Goal: Communication & Community: Answer question/provide support

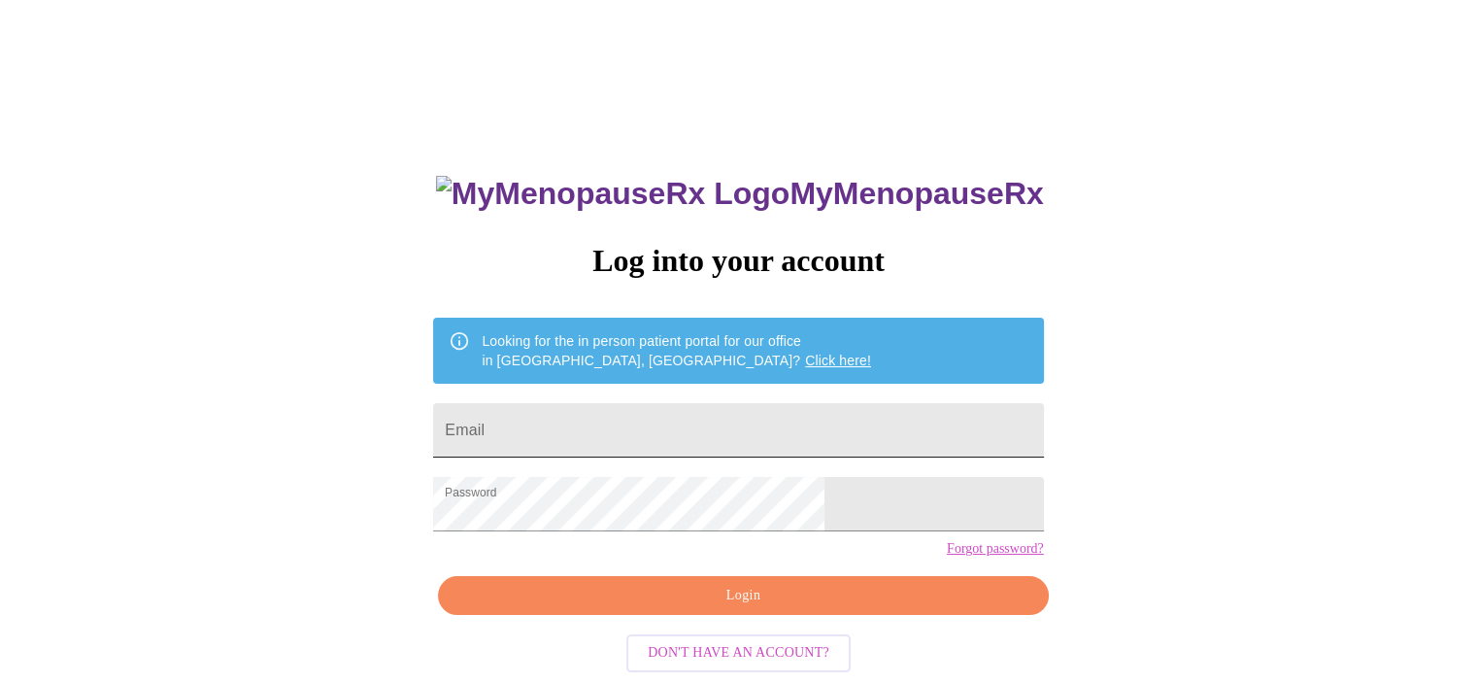
click at [701, 422] on input "Email" at bounding box center [738, 430] width 610 height 54
type input "[EMAIL_ADDRESS][DOMAIN_NAME]"
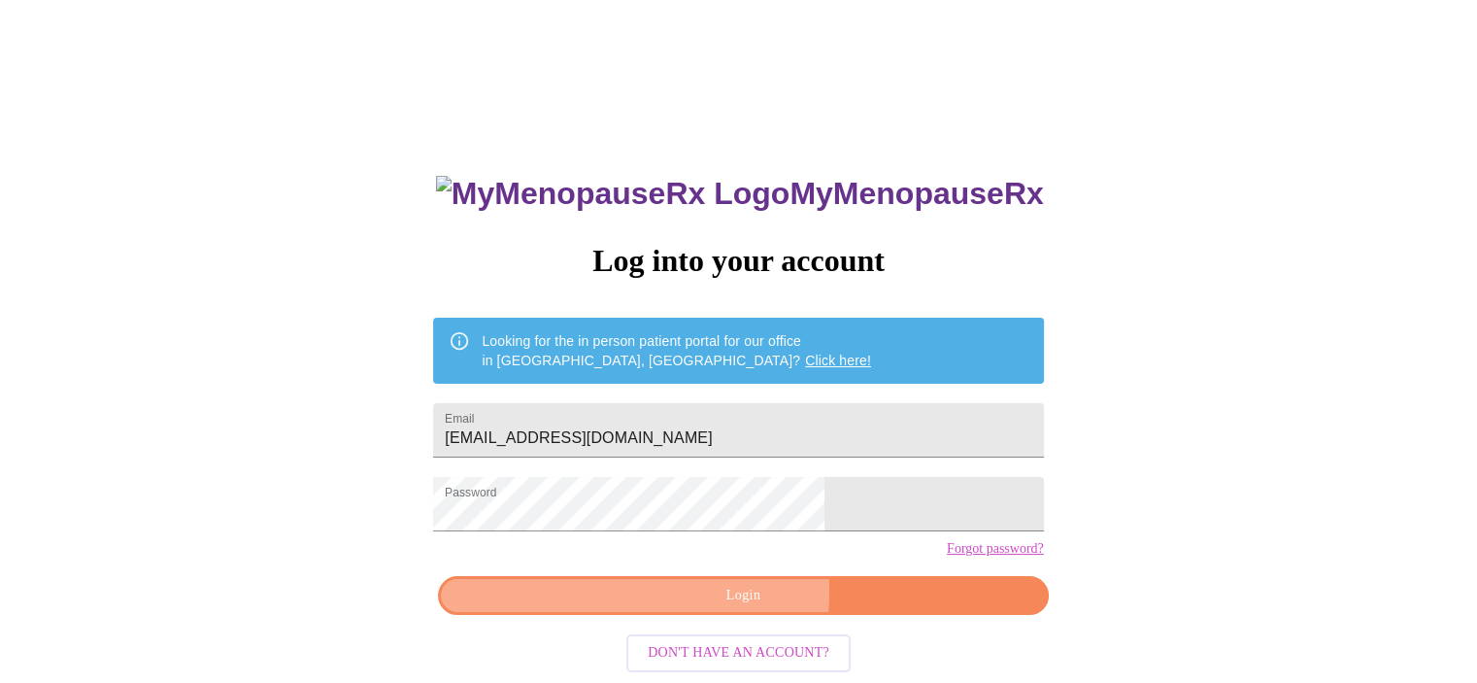
click at [717, 608] on span "Login" at bounding box center [742, 596] width 565 height 24
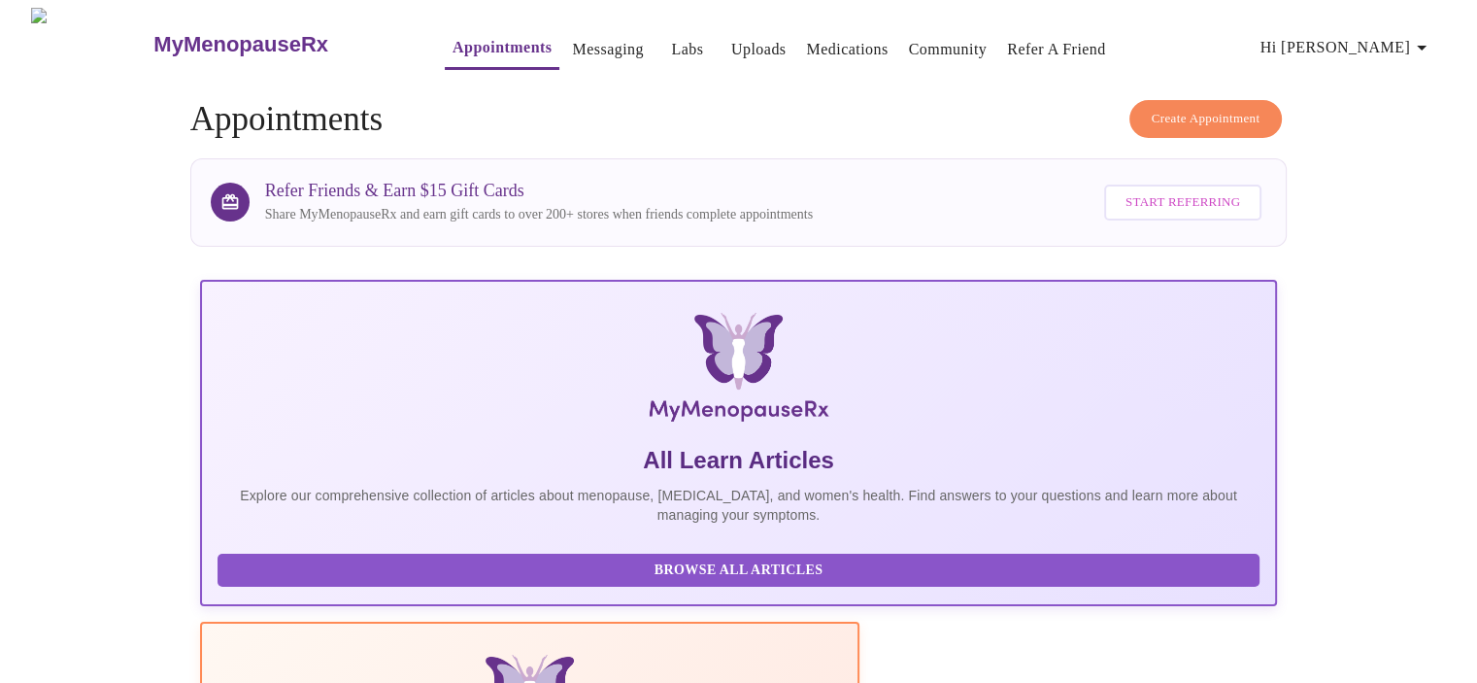
click at [1390, 36] on span "Hi [PERSON_NAME]" at bounding box center [1347, 47] width 173 height 27
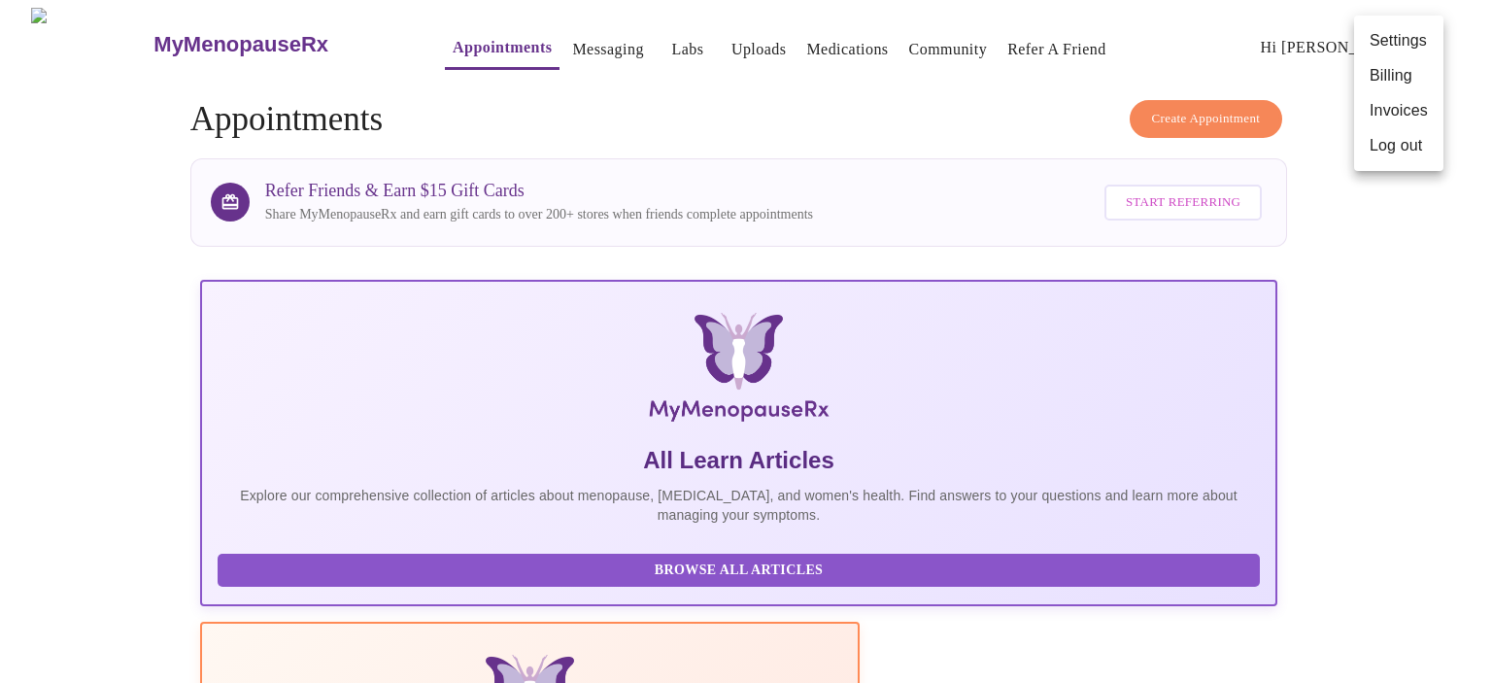
click at [553, 48] on div at bounding box center [746, 341] width 1492 height 683
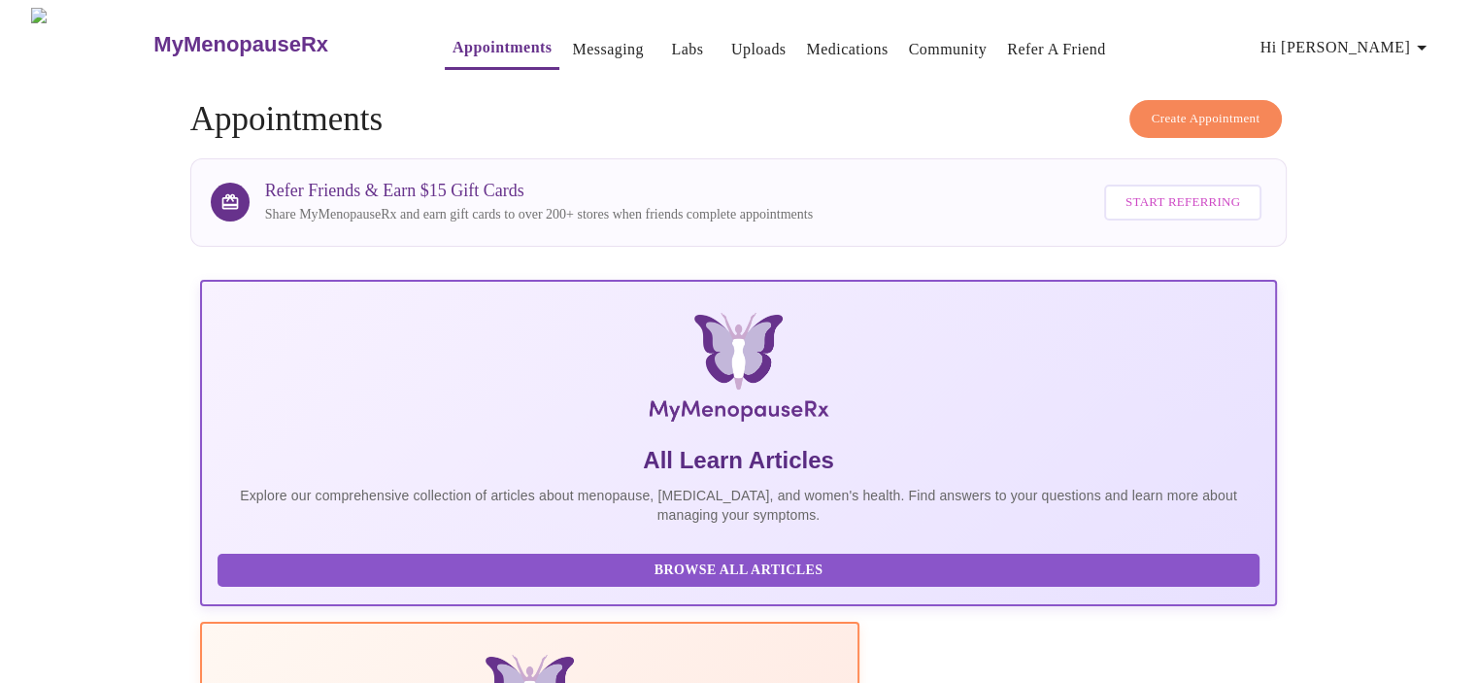
click at [572, 36] on link "Messaging" at bounding box center [607, 49] width 71 height 27
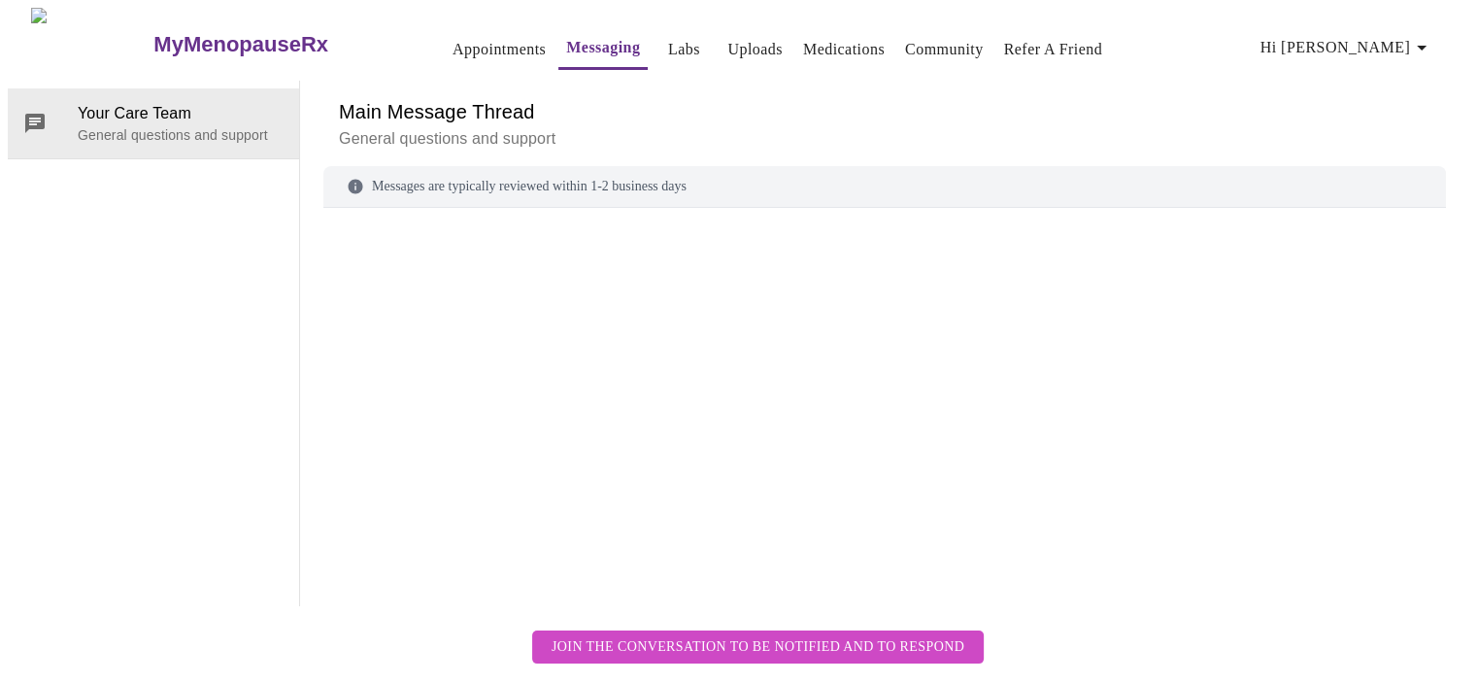
scroll to position [73, 0]
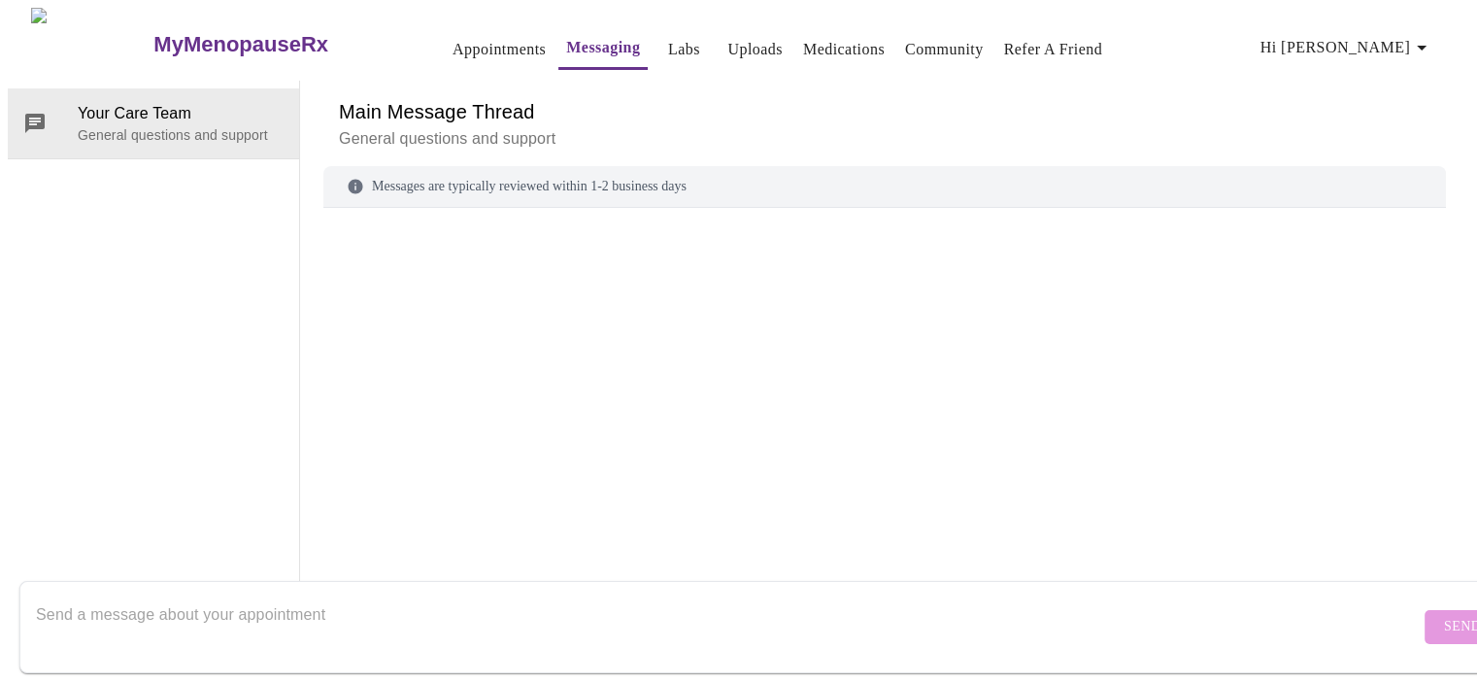
click at [199, 606] on textarea "Send a message about your appointment" at bounding box center [728, 626] width 1384 height 62
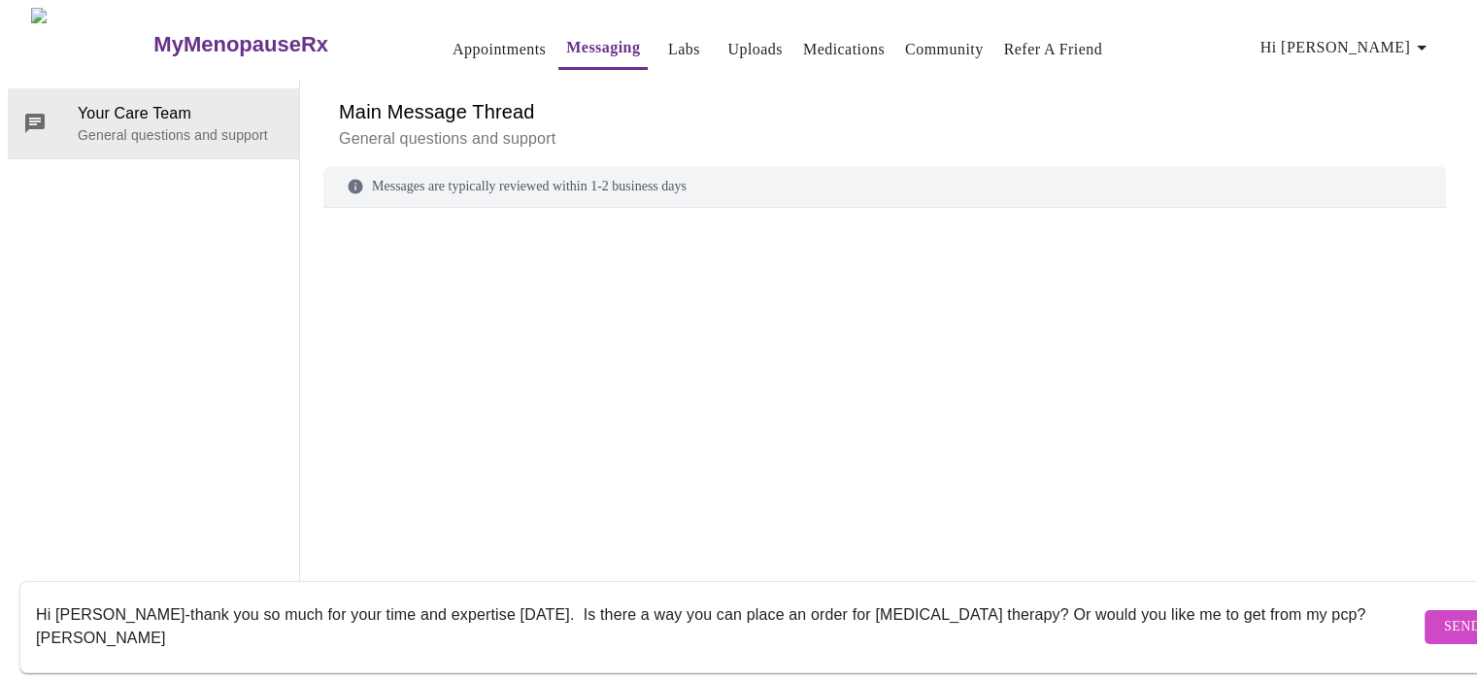
type textarea "Hi [PERSON_NAME]-thank you so much for your time and expertise [DATE]. Is there…"
click at [1444, 615] on span "Send" at bounding box center [1462, 627] width 37 height 24
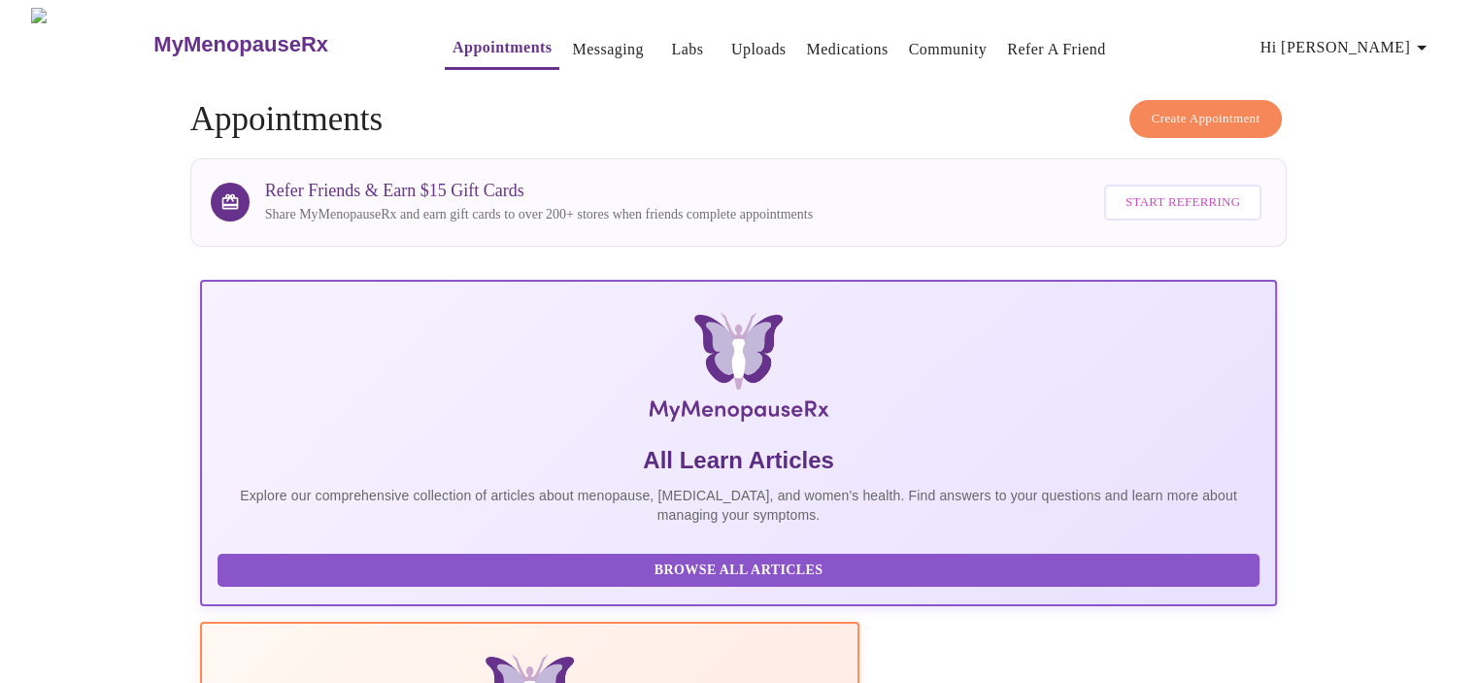
click at [671, 37] on link "Labs" at bounding box center [687, 49] width 32 height 27
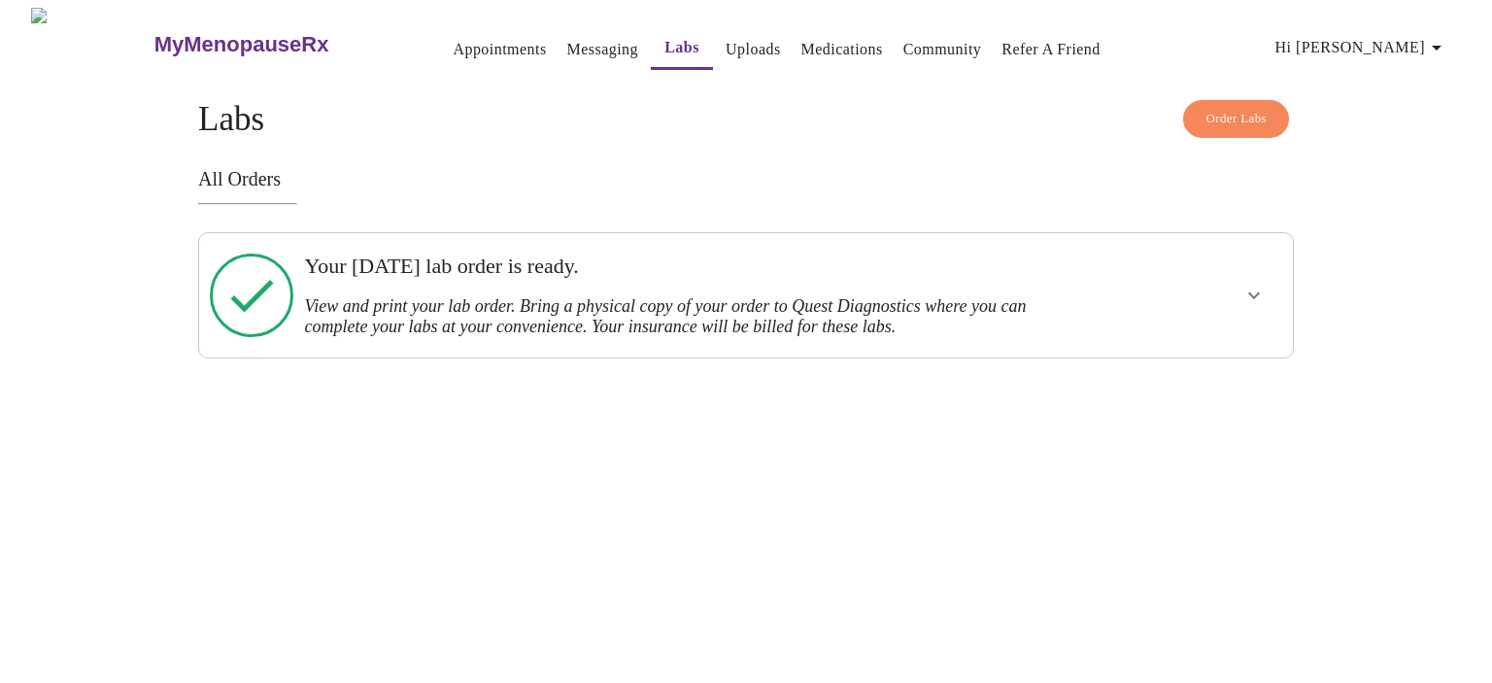
click at [509, 296] on h3 "View and print your lab order. Bring a physical copy of your order to Quest Dia…" at bounding box center [693, 316] width 778 height 41
click at [1255, 292] on icon "show more" at bounding box center [1254, 295] width 12 height 7
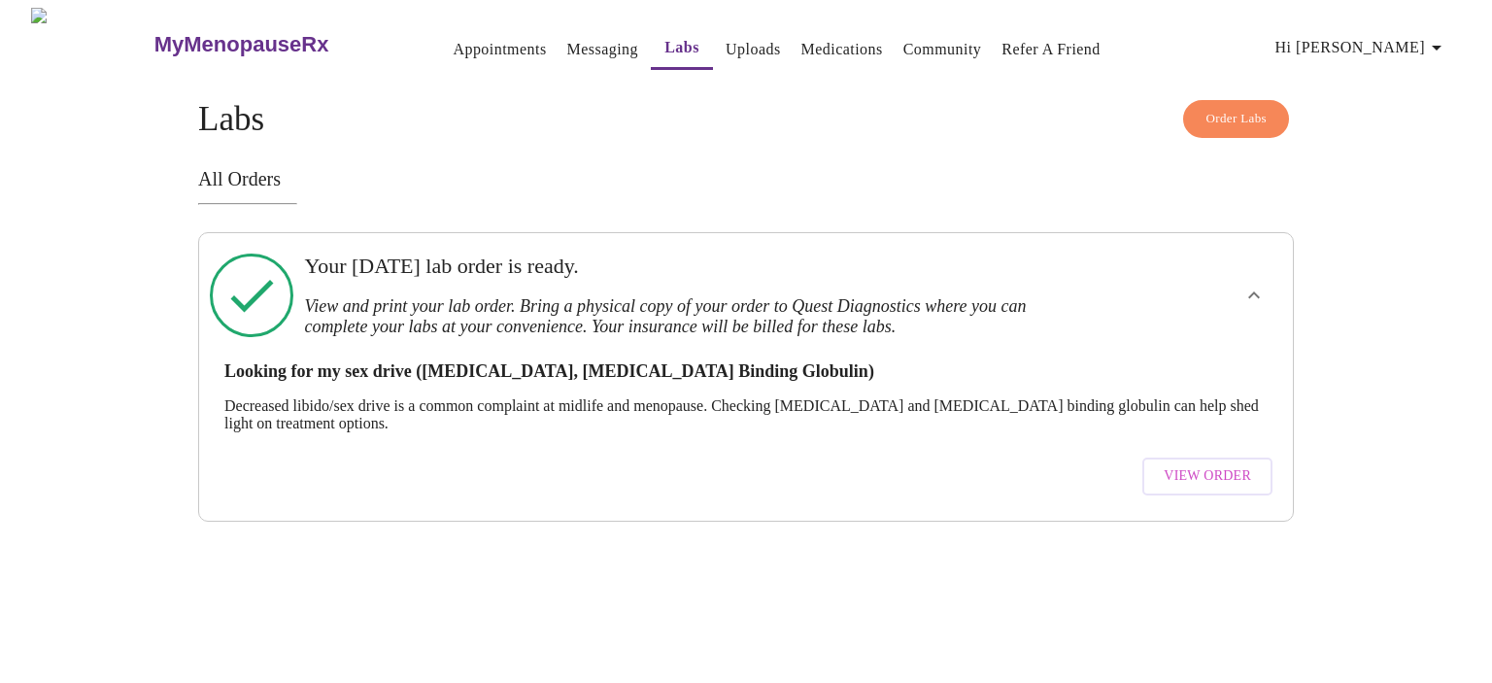
click at [1208, 464] on span "View Order" at bounding box center [1207, 476] width 87 height 24
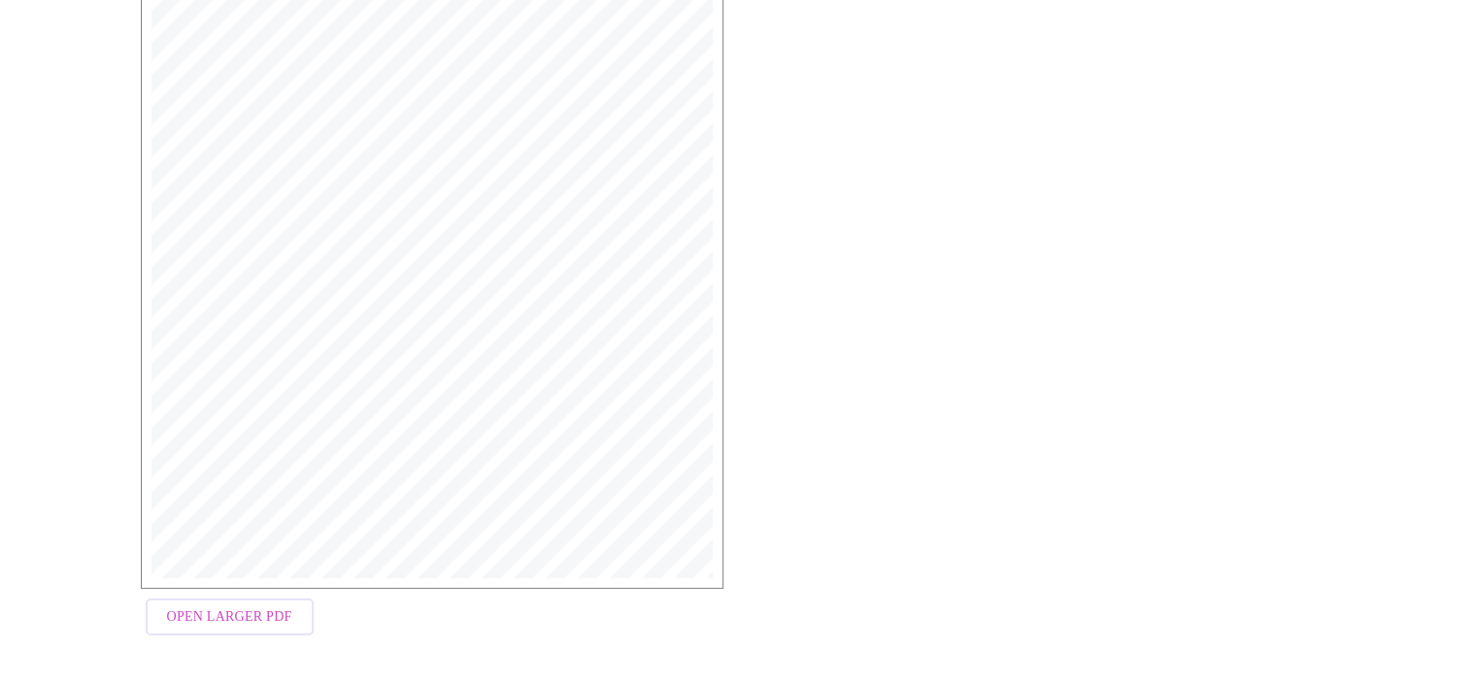
scroll to position [510, 0]
